Goal: Task Accomplishment & Management: Use online tool/utility

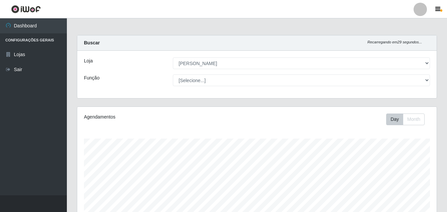
select select "402"
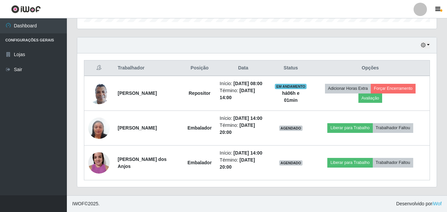
scroll to position [139, 359]
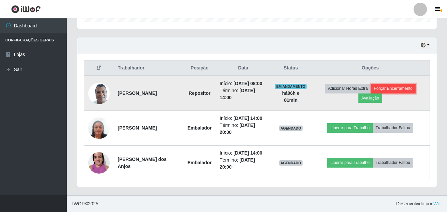
click at [403, 84] on button "Forçar Encerramento" at bounding box center [392, 88] width 45 height 9
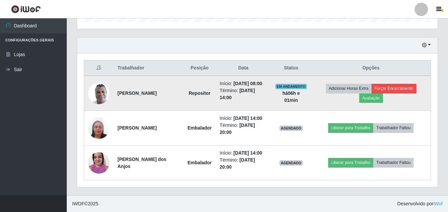
scroll to position [139, 356]
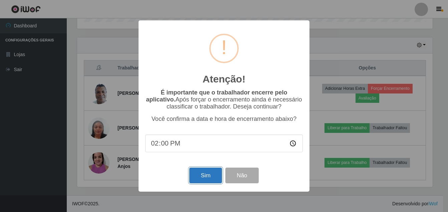
click at [197, 174] on button "Sim" at bounding box center [205, 176] width 32 height 16
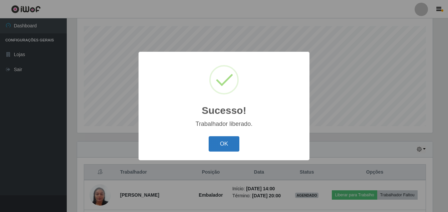
click at [216, 140] on button "OK" at bounding box center [224, 144] width 31 height 16
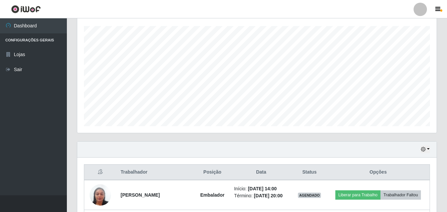
scroll to position [172, 0]
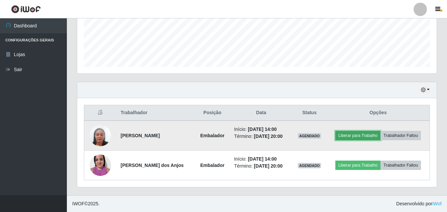
click at [351, 133] on button "Liberar para Trabalho" at bounding box center [357, 135] width 45 height 9
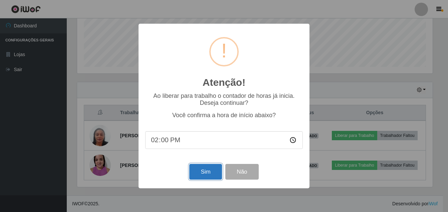
click at [205, 172] on button "Sim" at bounding box center [205, 172] width 32 height 16
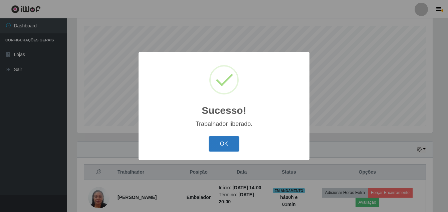
click at [227, 141] on button "OK" at bounding box center [224, 144] width 31 height 16
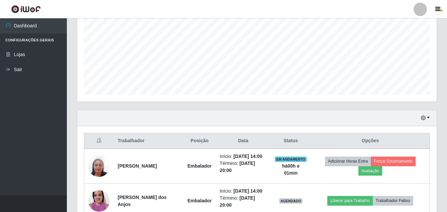
scroll to position [196, 0]
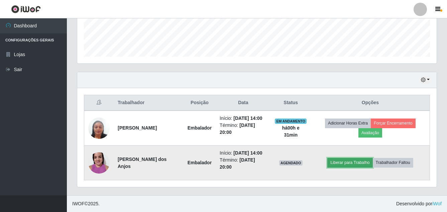
click at [357, 161] on button "Liberar para Trabalho" at bounding box center [349, 162] width 45 height 9
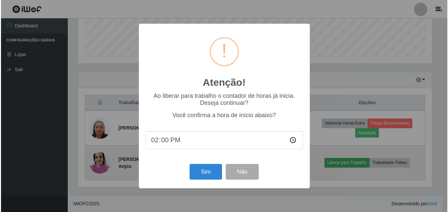
scroll to position [139, 356]
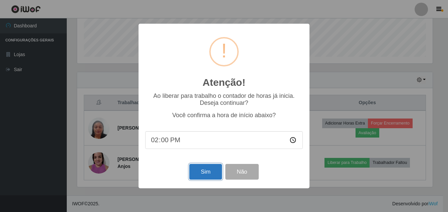
click at [198, 170] on button "Sim" at bounding box center [205, 172] width 32 height 16
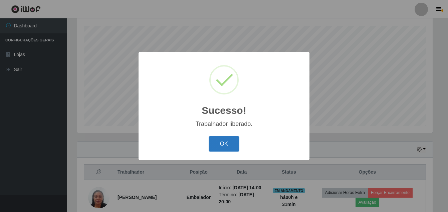
click at [225, 143] on button "OK" at bounding box center [224, 144] width 31 height 16
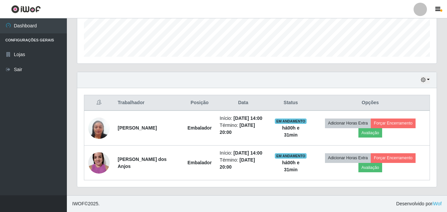
scroll to position [196, 0]
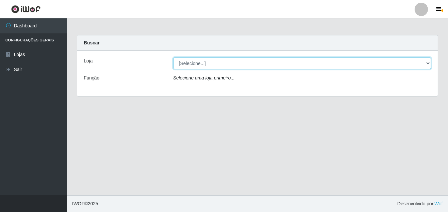
click at [216, 62] on select "[Selecione...] Ajubá Mercado" at bounding box center [302, 63] width 258 height 12
select select "402"
click at [173, 57] on select "[Selecione...] Ajubá Mercado" at bounding box center [302, 63] width 258 height 12
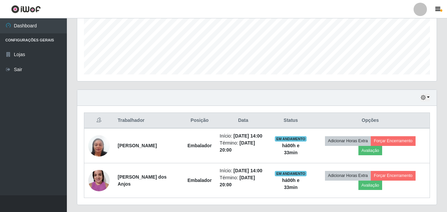
scroll to position [167, 0]
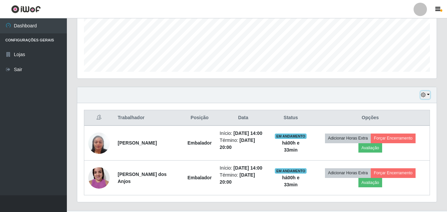
click at [424, 92] on button "button" at bounding box center [424, 95] width 9 height 8
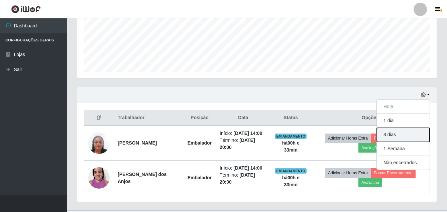
click at [401, 133] on button "3 dias" at bounding box center [403, 135] width 53 height 14
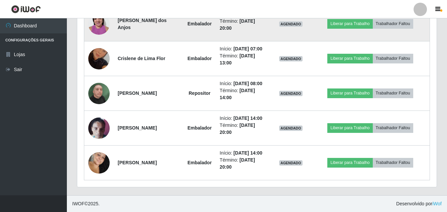
scroll to position [706, 0]
